Goal: Task Accomplishment & Management: Manage account settings

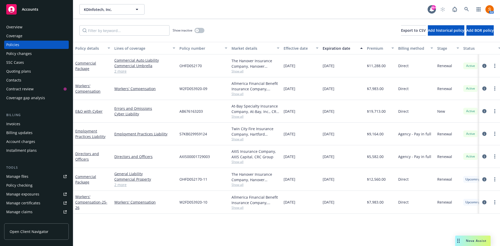
click at [28, 69] on div "Quoting plans" at bounding box center [18, 71] width 25 height 8
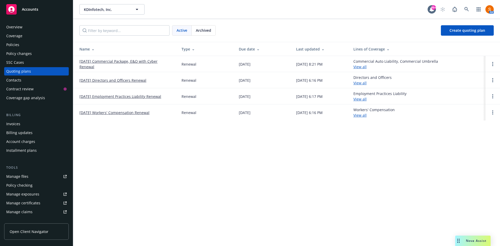
click at [130, 62] on link "[DATE] Commercial Package, E&O with Cyber Renewal" at bounding box center [126, 64] width 94 height 11
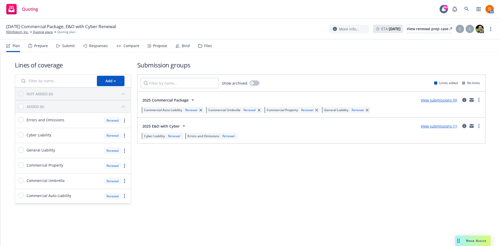
click at [155, 42] on div "Propose" at bounding box center [158, 46] width 20 height 13
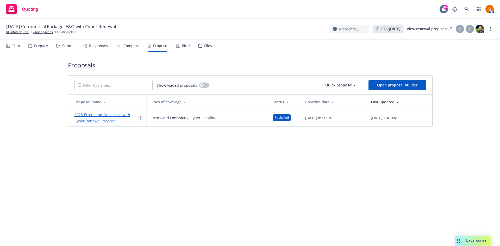
click at [142, 119] on link "more" at bounding box center [141, 118] width 6 height 6
click at [54, 167] on div "Proposals Show voided proposals Quick proposal Open proposal builder Proposal n…" at bounding box center [250, 149] width 500 height 194
click at [141, 117] on icon "more" at bounding box center [140, 118] width 1 height 4
click at [159, 150] on span "Log client response" at bounding box center [161, 151] width 46 height 5
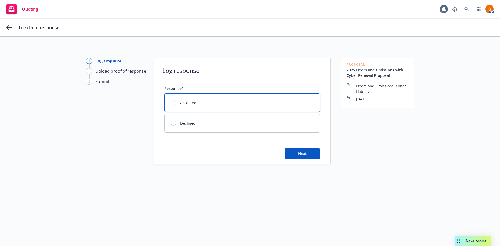
click at [218, 97] on div "Accepted" at bounding box center [242, 103] width 155 height 18
click at [307, 153] on button "Next" at bounding box center [302, 153] width 35 height 10
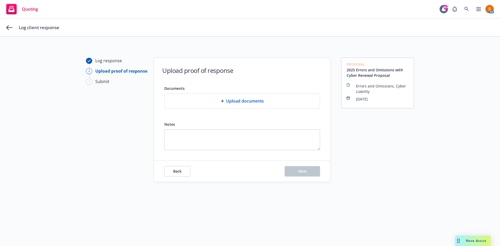
click at [223, 102] on div at bounding box center [223, 100] width 5 height 3
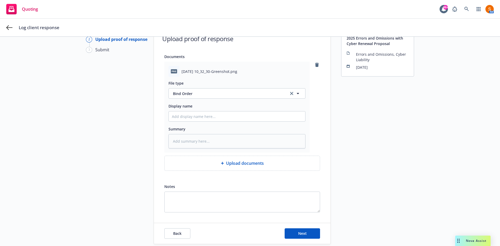
scroll to position [32, 0]
click at [303, 235] on span "Next" at bounding box center [302, 233] width 9 height 5
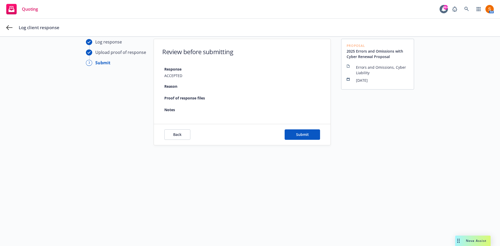
scroll to position [19, 0]
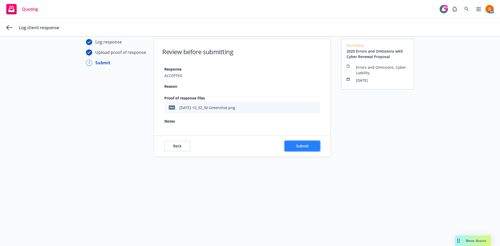
click at [289, 147] on button "Submit" at bounding box center [302, 146] width 35 height 10
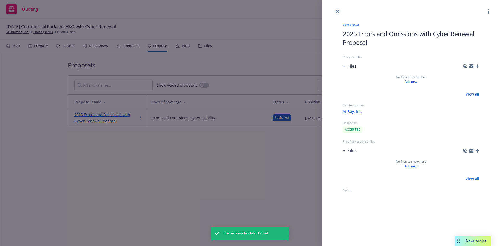
click at [340, 11] on link "close" at bounding box center [337, 11] width 6 height 6
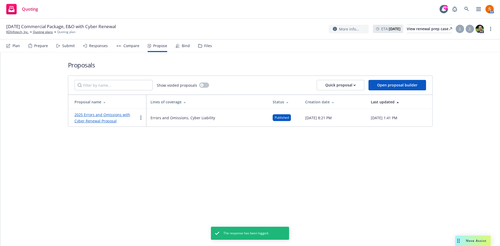
click at [185, 44] on div "Bind" at bounding box center [186, 46] width 8 height 4
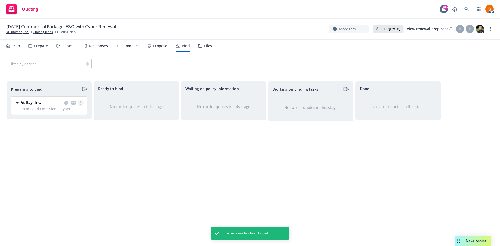
click at [80, 102] on icon "more" at bounding box center [80, 103] width 1 height 4
click at [67, 123] on span "Log bind order" at bounding box center [52, 123] width 38 height 5
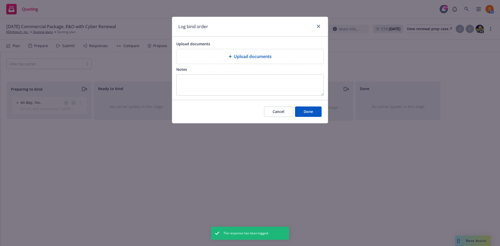
click at [245, 57] on span "Upload documents" at bounding box center [253, 56] width 38 height 6
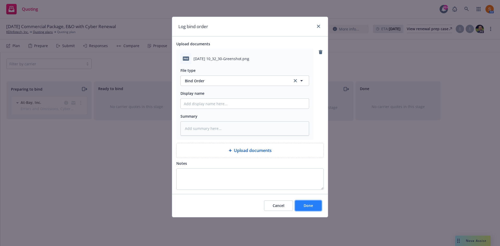
click at [315, 208] on button "Done" at bounding box center [308, 206] width 27 height 10
type textarea "x"
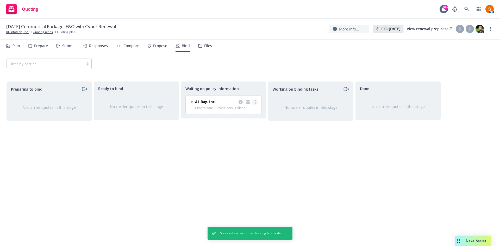
click at [255, 104] on circle "more" at bounding box center [255, 103] width 1 height 1
click at [241, 114] on span "Create policies" at bounding box center [230, 112] width 38 height 5
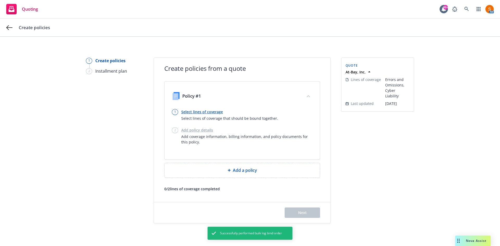
click at [202, 132] on div "Add policy details Add coverage information, billing information, and policy do…" at bounding box center [246, 135] width 131 height 17
click at [201, 110] on link "Select lines of coverage" at bounding box center [229, 111] width 97 height 5
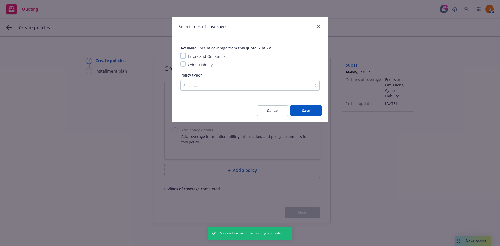
click at [184, 57] on input "checkbox" at bounding box center [182, 55] width 5 height 5
checkbox input "true"
drag, startPoint x: 184, startPoint y: 62, endPoint x: 202, endPoint y: 89, distance: 32.1
click at [202, 89] on div "Available lines of coverage from this quote (2 of 2)* Errors and Omissions Cybe…" at bounding box center [249, 68] width 139 height 46
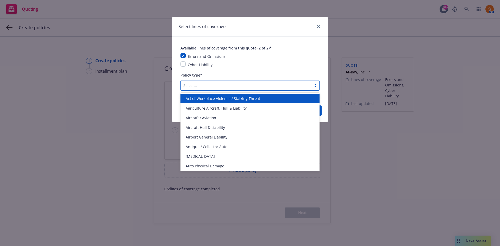
click at [202, 89] on div "Select..." at bounding box center [246, 85] width 131 height 8
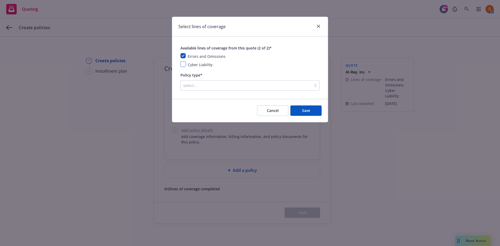
click at [184, 66] on input "checkbox" at bounding box center [182, 63] width 5 height 5
checkbox input "true"
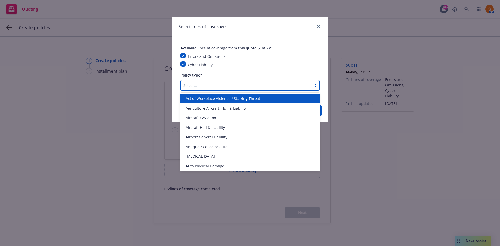
click at [195, 83] on div at bounding box center [246, 85] width 126 height 6
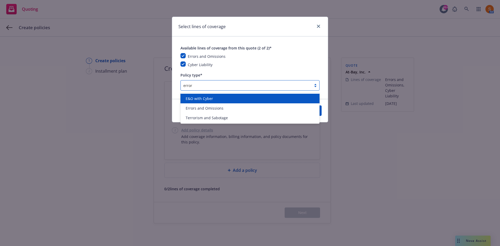
type input "errors"
click at [199, 97] on span "E&O with Cyber" at bounding box center [199, 98] width 27 height 5
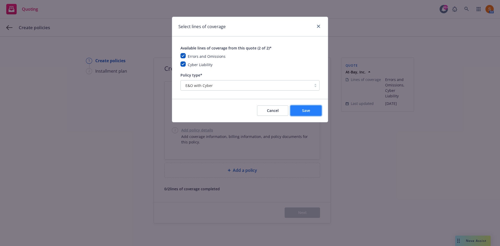
click at [319, 115] on button "Save" at bounding box center [305, 110] width 31 height 10
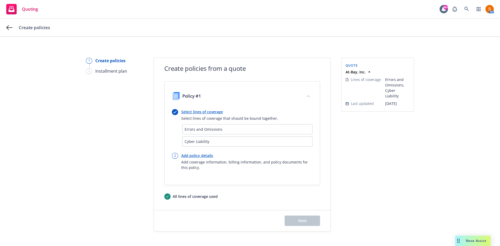
click at [203, 153] on link "Add policy details" at bounding box center [246, 155] width 131 height 5
select select "12"
select select "CA"
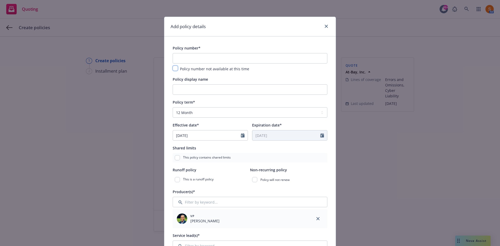
click at [175, 70] on input "checkbox" at bounding box center [175, 68] width 5 height 5
checkbox input "true"
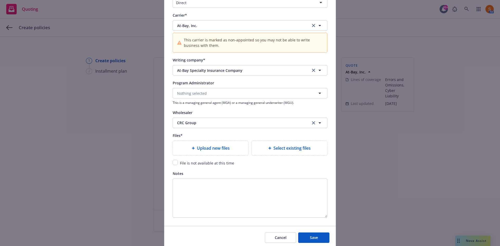
scroll to position [485, 0]
click at [174, 162] on input "checkbox" at bounding box center [175, 162] width 5 height 5
checkbox input "true"
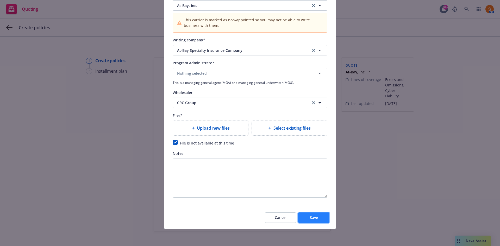
click at [317, 218] on button "Save" at bounding box center [313, 218] width 31 height 10
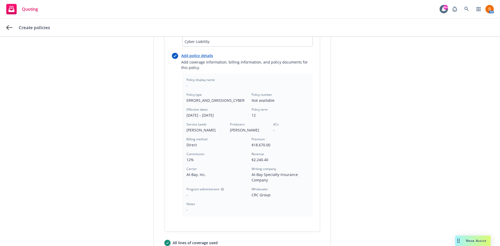
scroll to position [153, 0]
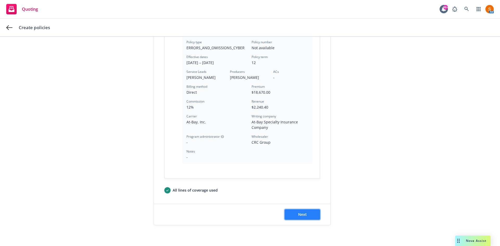
click at [301, 216] on span "Next" at bounding box center [302, 214] width 9 height 5
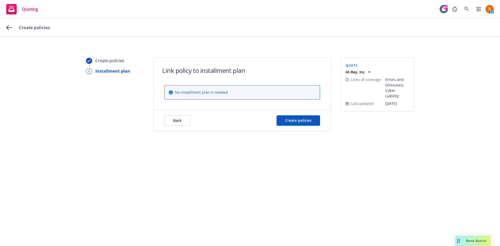
scroll to position [0, 0]
click at [302, 117] on button "Create policies" at bounding box center [298, 120] width 43 height 10
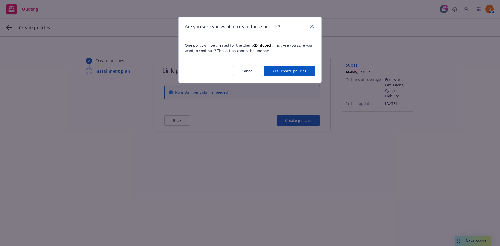
click at [289, 71] on button "Yes, create policies" at bounding box center [289, 71] width 51 height 10
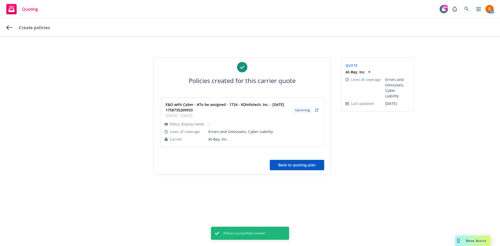
click at [299, 163] on button "Back to quoting plan" at bounding box center [297, 165] width 54 height 10
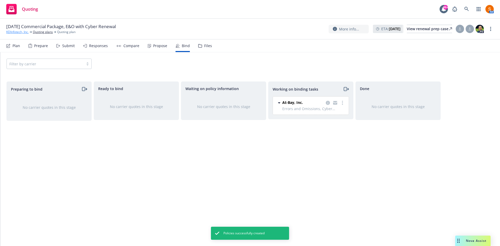
click at [21, 31] on link "KDInfotech, Inc." at bounding box center [17, 32] width 22 height 5
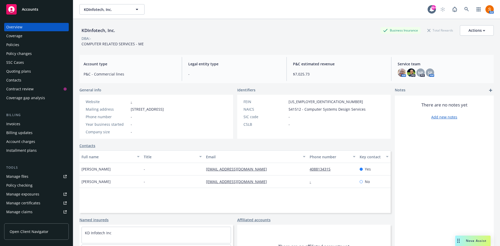
click at [22, 45] on div "Policies" at bounding box center [36, 45] width 60 height 8
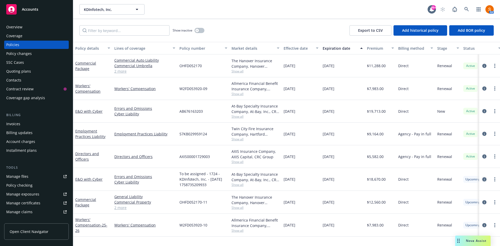
click at [485, 179] on icon "circleInformation" at bounding box center [484, 179] width 4 height 4
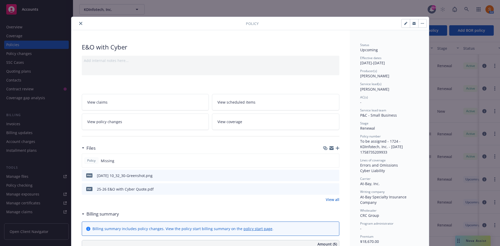
click at [78, 21] on button "close" at bounding box center [81, 23] width 6 height 6
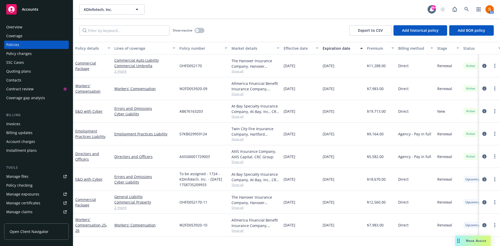
click at [484, 180] on icon "circleInformation" at bounding box center [484, 179] width 4 height 4
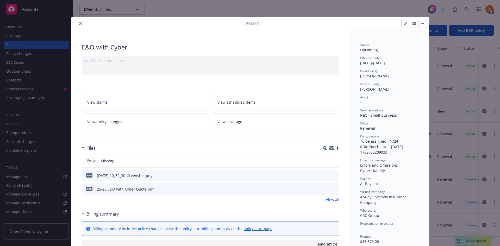
click at [78, 22] on button "close" at bounding box center [81, 23] width 6 height 6
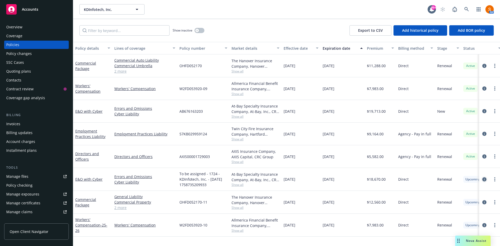
click at [483, 178] on icon "circleInformation" at bounding box center [484, 179] width 4 height 4
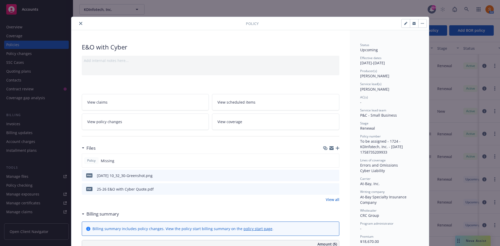
scroll to position [16, 0]
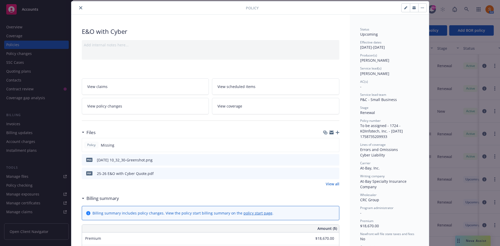
drag, startPoint x: 483, startPoint y: 178, endPoint x: 414, endPoint y: 177, distance: 69.3
click at [414, 177] on div "Policy E&O with Cyber Add internal notes here... View claims View scheduled ite…" at bounding box center [250, 123] width 500 height 246
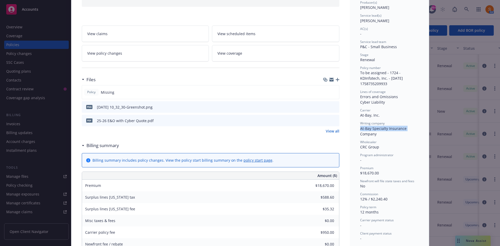
scroll to position [56, 0]
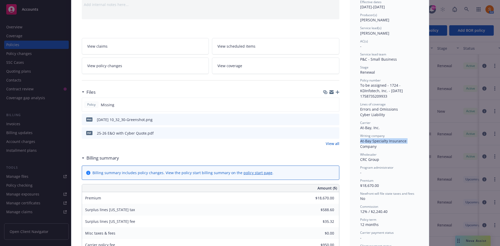
click at [258, 63] on link "View coverage" at bounding box center [275, 66] width 127 height 16
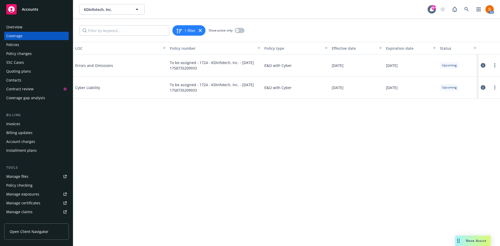
click at [484, 66] on icon at bounding box center [483, 65] width 5 height 5
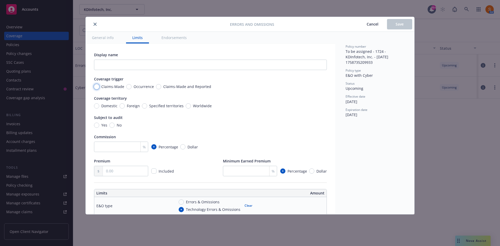
click at [97, 86] on input "Claims-Made" at bounding box center [96, 86] width 5 height 5
radio input "true"
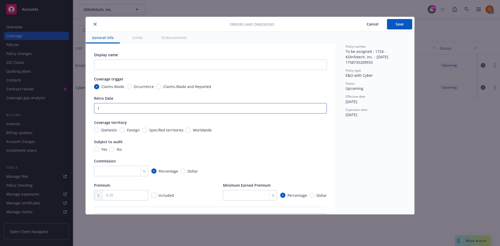
click at [126, 113] on input "1" at bounding box center [210, 108] width 233 height 10
type input "12/19/2022"
click at [148, 115] on div "Display name Coverage trigger Claims-Made Occurrence Claims-Made and Reported R…" at bounding box center [210, 126] width 233 height 148
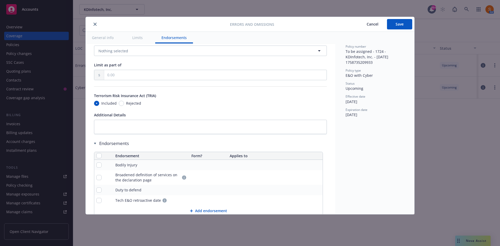
scroll to position [328, 0]
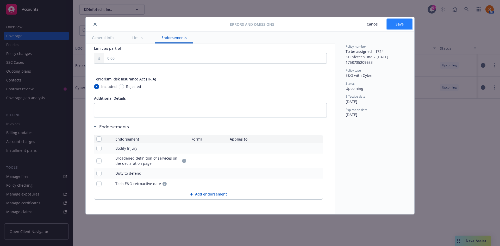
click at [398, 23] on span "Save" at bounding box center [400, 24] width 8 height 5
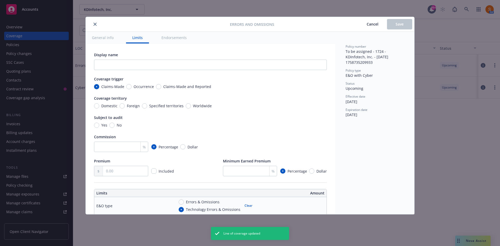
radio input "true"
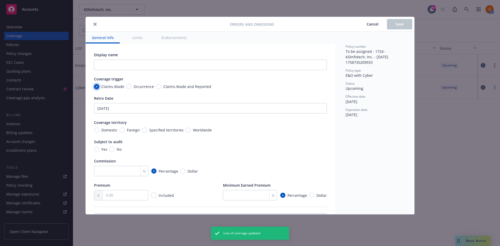
click at [96, 88] on input "Claims-Made" at bounding box center [96, 86] width 5 height 5
click at [133, 72] on div "Display name Coverage trigger Claims-Made Occurrence Claims-Made and Reported R…" at bounding box center [210, 126] width 233 height 148
click at [130, 40] on button "Limits" at bounding box center [137, 38] width 23 height 12
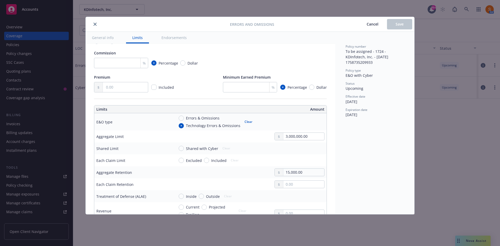
scroll to position [114, 0]
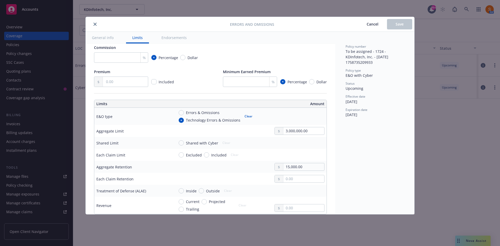
click at [96, 27] on button "close" at bounding box center [95, 24] width 6 height 6
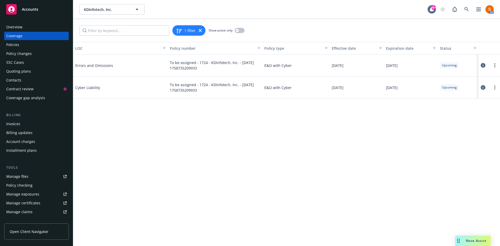
click at [483, 87] on icon at bounding box center [483, 87] width 5 height 5
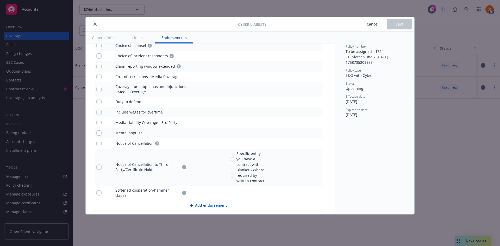
scroll to position [1177, 0]
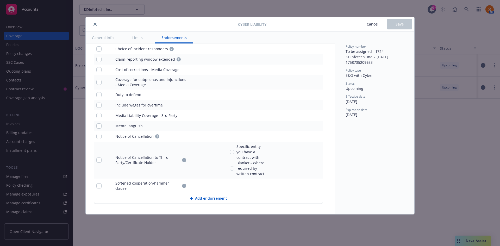
click at [366, 23] on button "Cancel" at bounding box center [372, 24] width 29 height 10
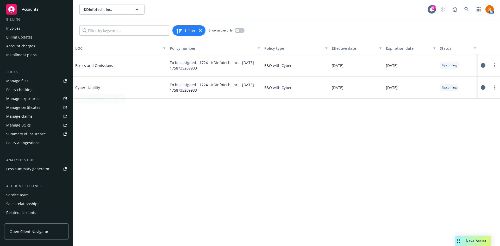
scroll to position [96, 0]
click at [24, 133] on div "Summary of insurance" at bounding box center [26, 134] width 40 height 8
